Goal: Transaction & Acquisition: Purchase product/service

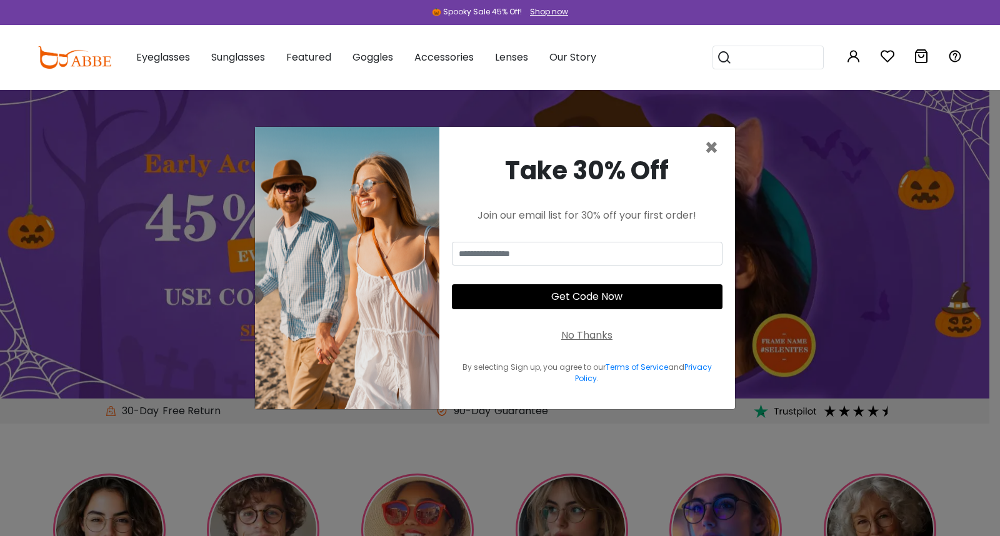
type input "**********"
click at [610, 291] on button "Get Code Now" at bounding box center [587, 296] width 271 height 25
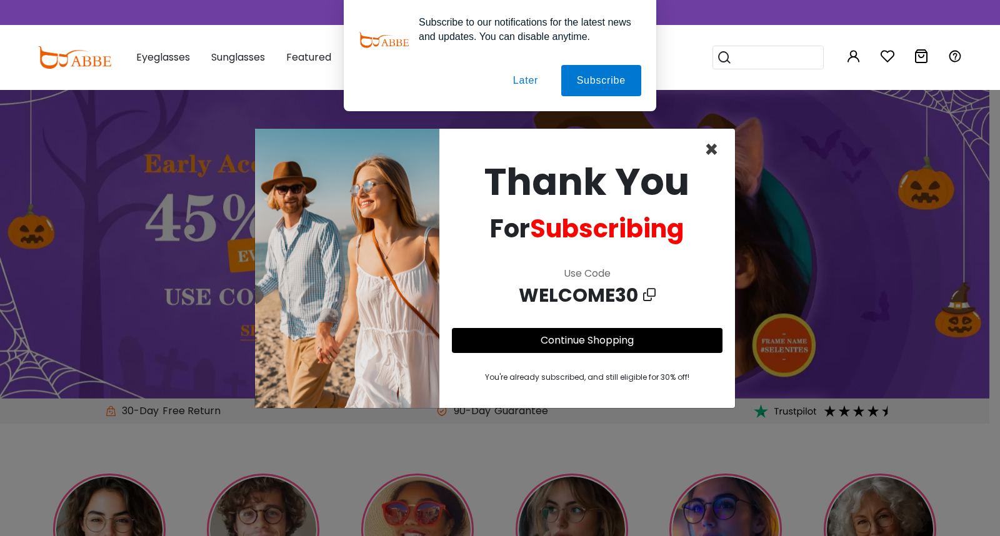
click at [710, 148] on span "×" at bounding box center [711, 150] width 14 height 32
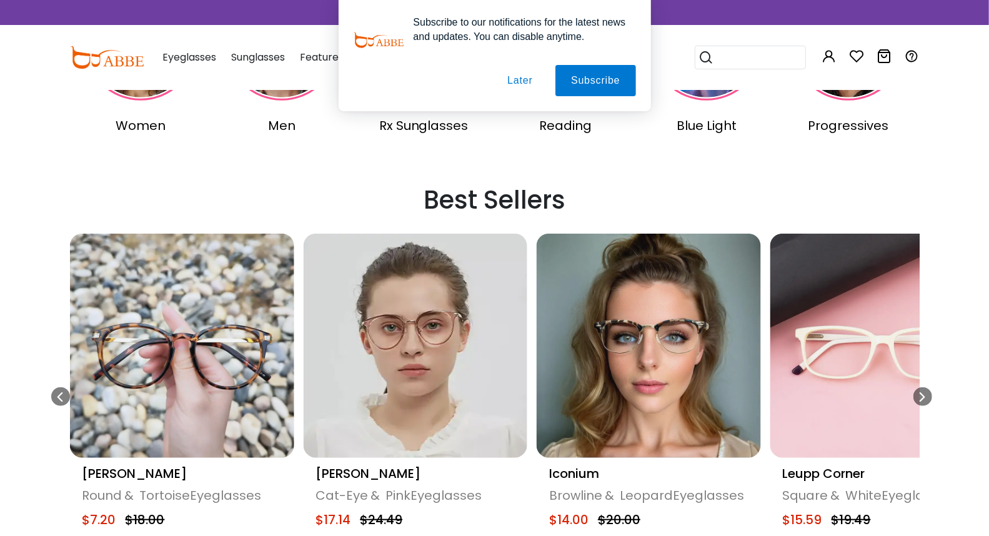
scroll to position [555, 0]
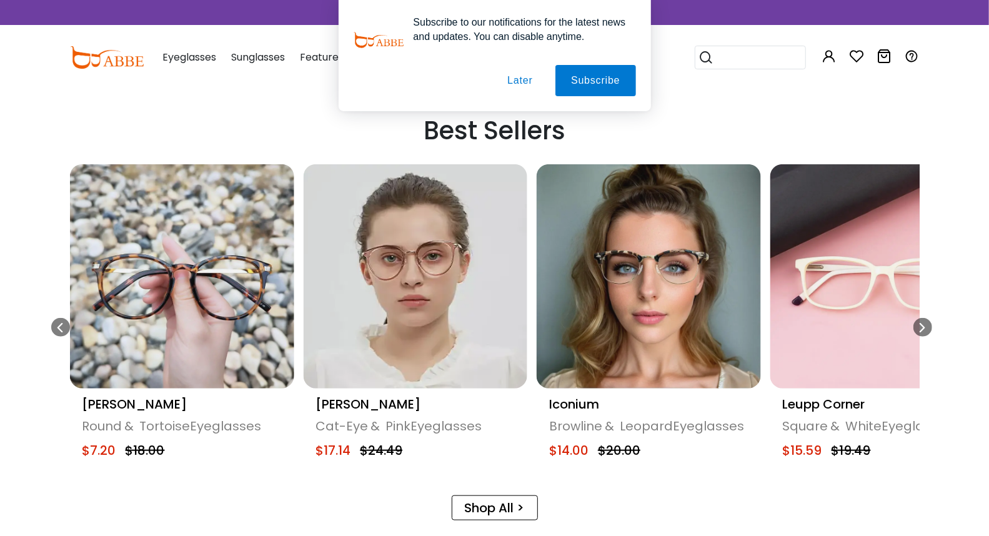
click at [403, 286] on img "9 / 20" at bounding box center [415, 276] width 224 height 224
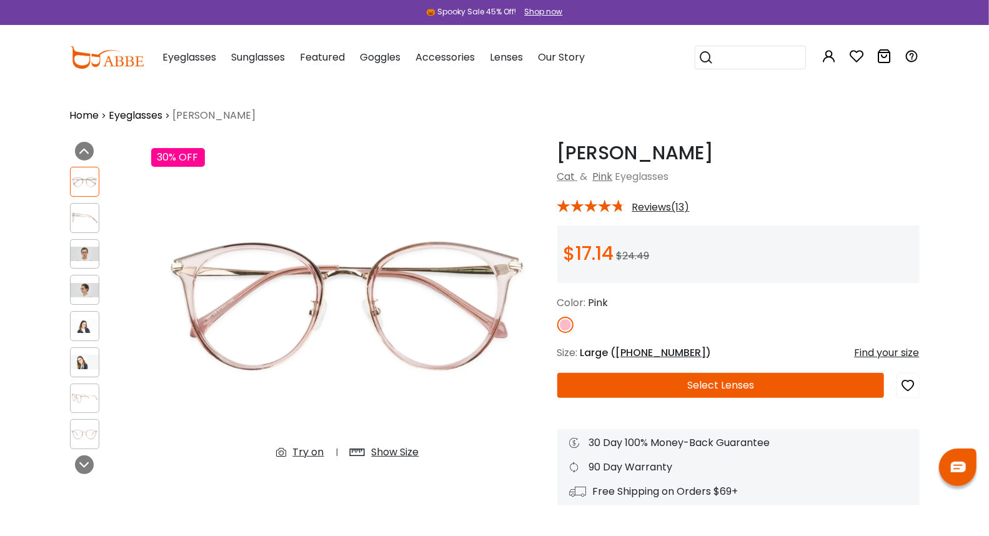
click at [612, 376] on button "Select Lenses" at bounding box center [720, 385] width 327 height 25
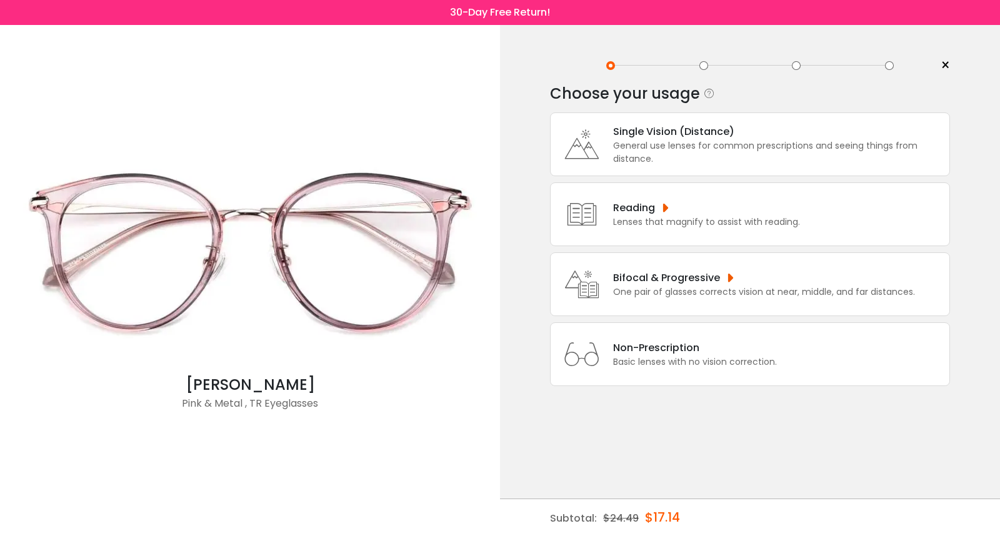
click at [701, 141] on div "General use lenses for common prescriptions and seeing things from distance." at bounding box center [778, 152] width 330 height 26
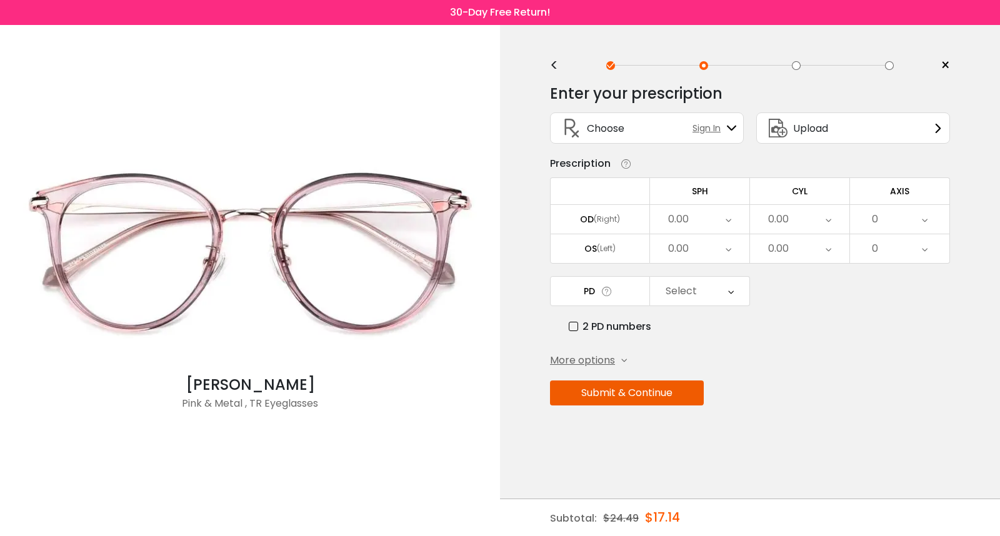
click at [676, 205] on div "0.00" at bounding box center [699, 219] width 99 height 29
drag, startPoint x: 710, startPoint y: 337, endPoint x: 732, endPoint y: 309, distance: 36.0
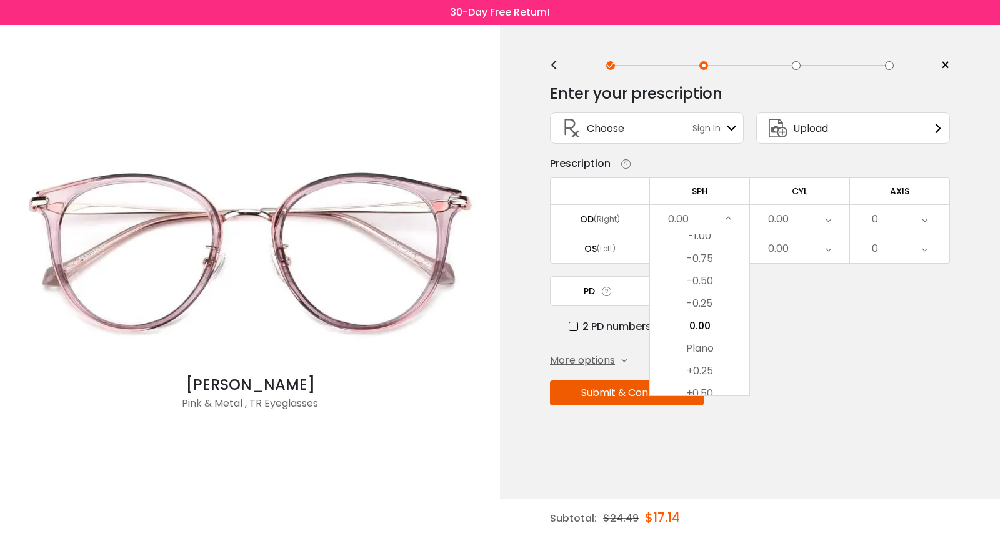
click at [711, 336] on li "0.00" at bounding box center [699, 326] width 99 height 22
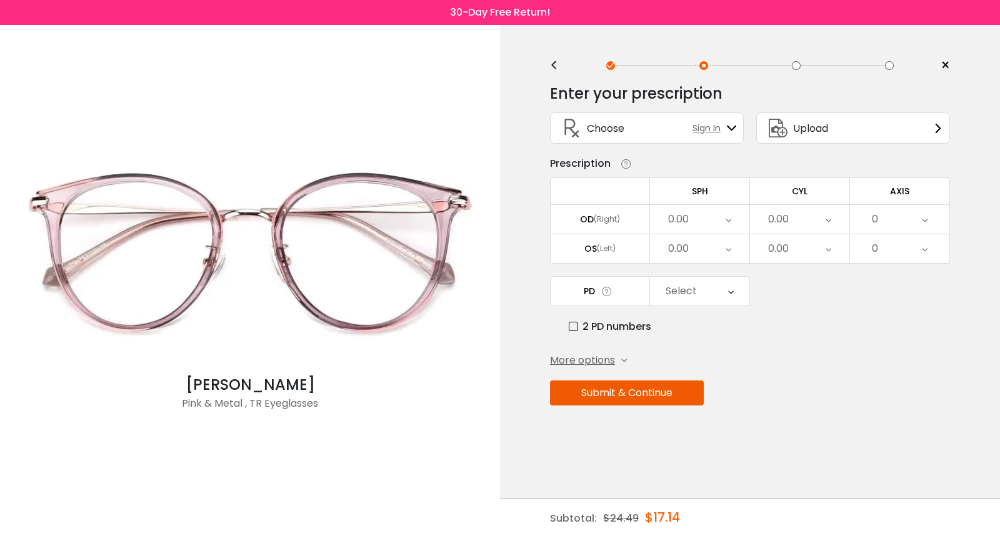
click at [703, 226] on div "0.00" at bounding box center [699, 219] width 99 height 29
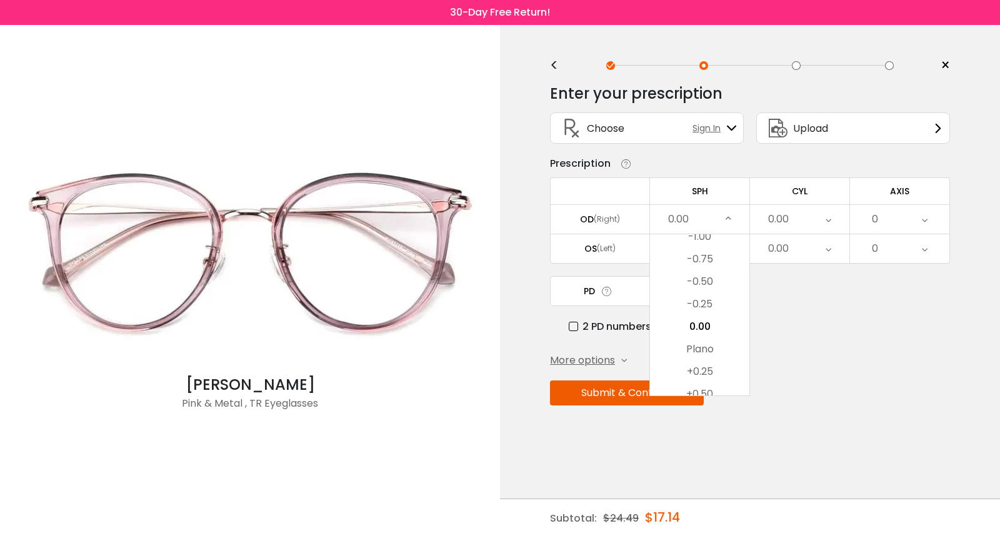
click at [699, 309] on li "-0.25" at bounding box center [699, 304] width 99 height 22
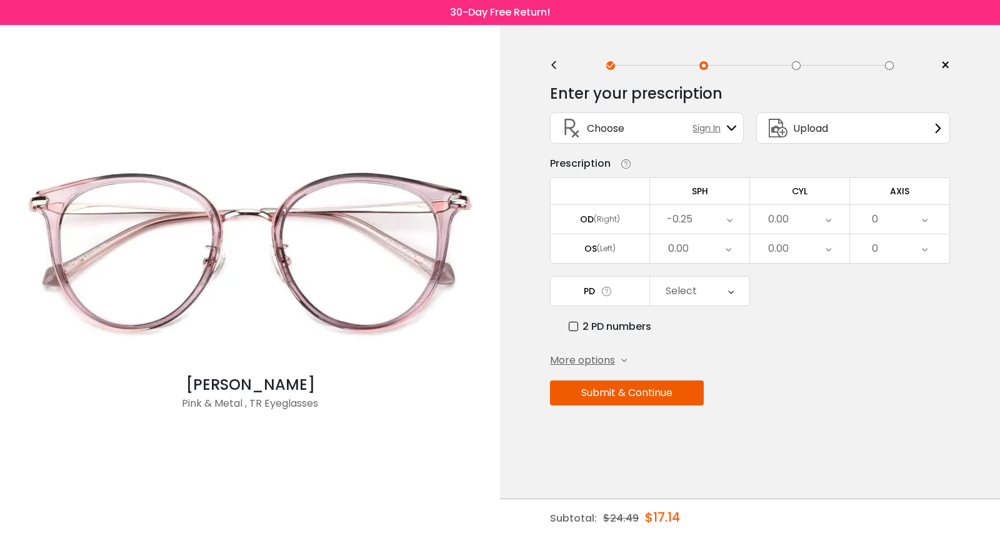
click at [710, 258] on div "0.00" at bounding box center [699, 248] width 99 height 29
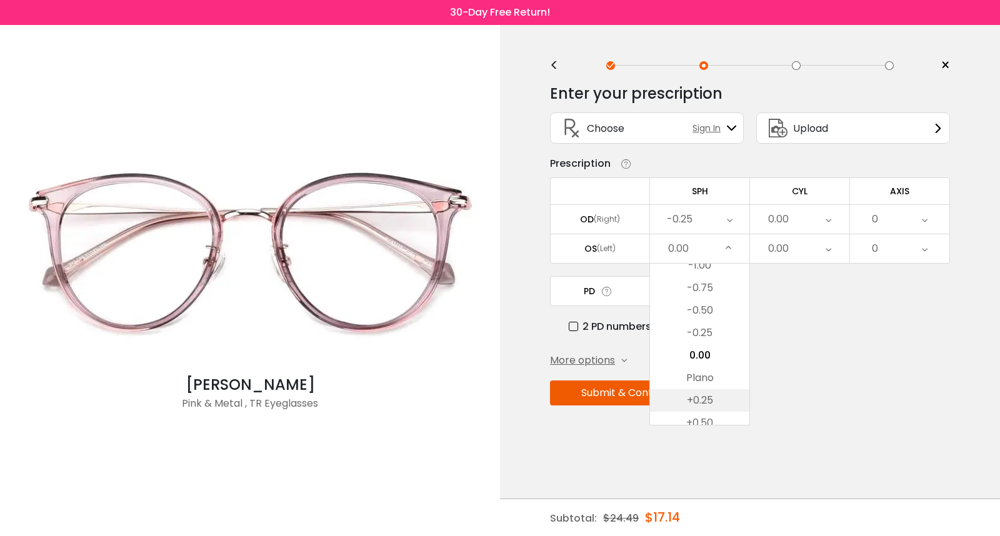
click at [692, 405] on li "+0.25" at bounding box center [699, 400] width 99 height 22
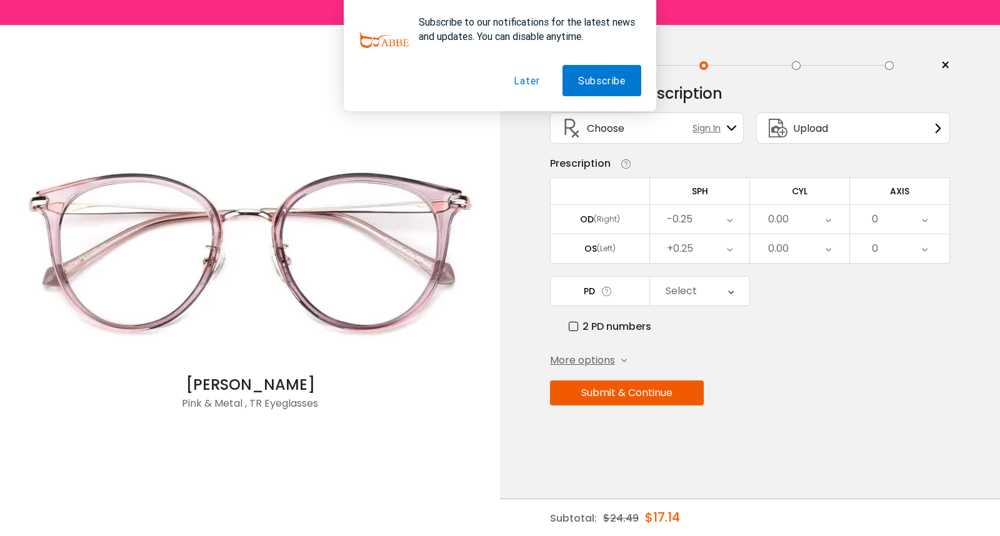
click at [793, 232] on div "0.00" at bounding box center [799, 219] width 99 height 29
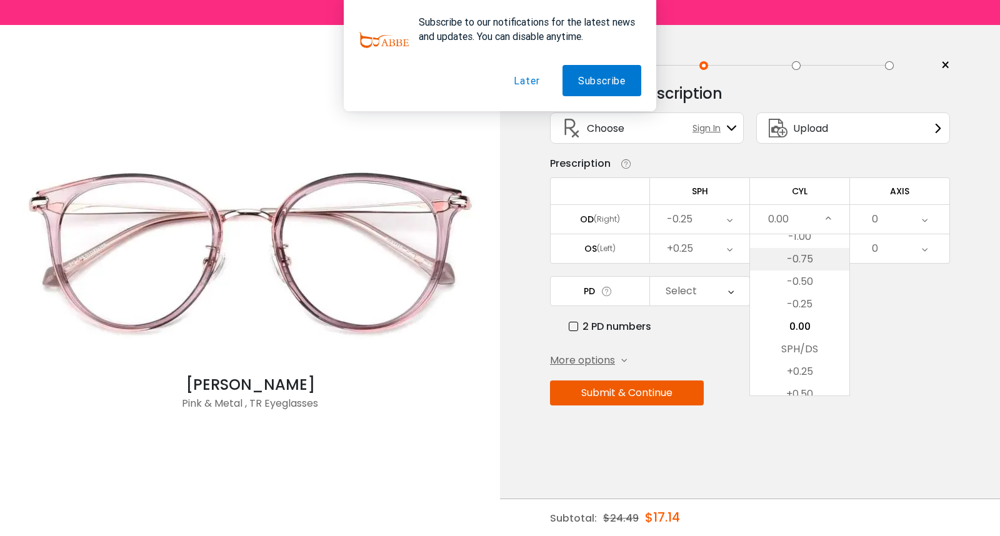
click at [815, 267] on li "-0.75" at bounding box center [799, 259] width 99 height 22
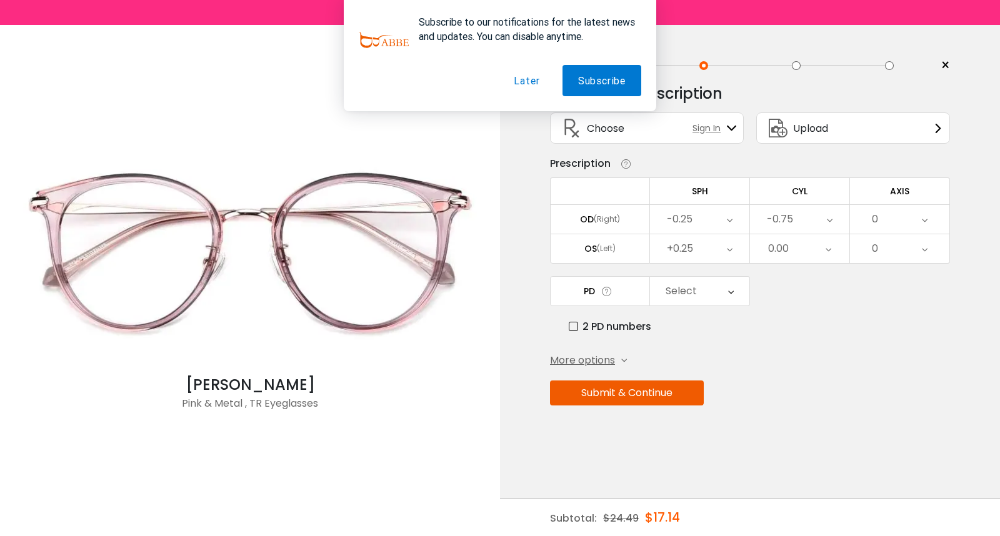
drag, startPoint x: 810, startPoint y: 230, endPoint x: 807, endPoint y: 257, distance: 27.6
click at [810, 231] on div "-0.75" at bounding box center [799, 219] width 99 height 29
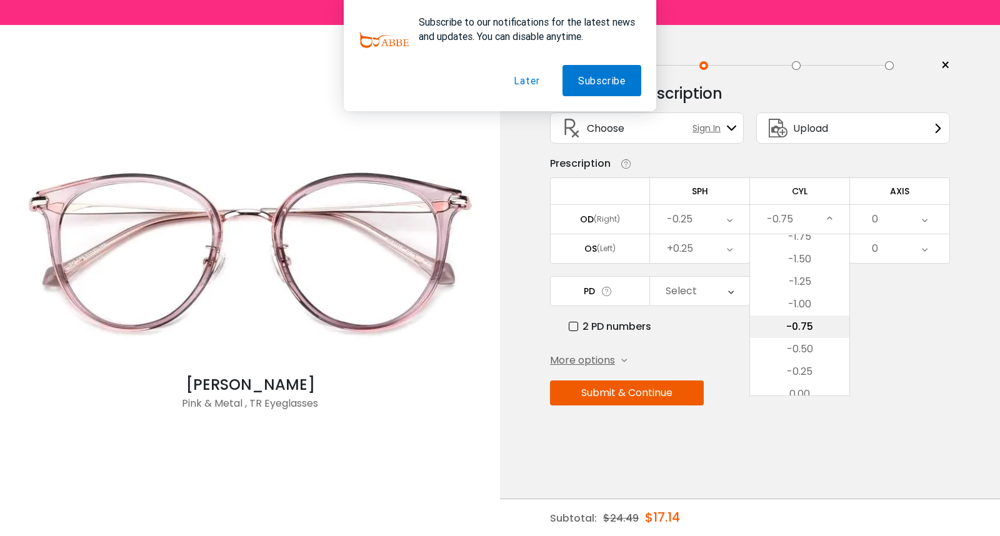
click at [818, 321] on li "-0.75" at bounding box center [799, 327] width 99 height 22
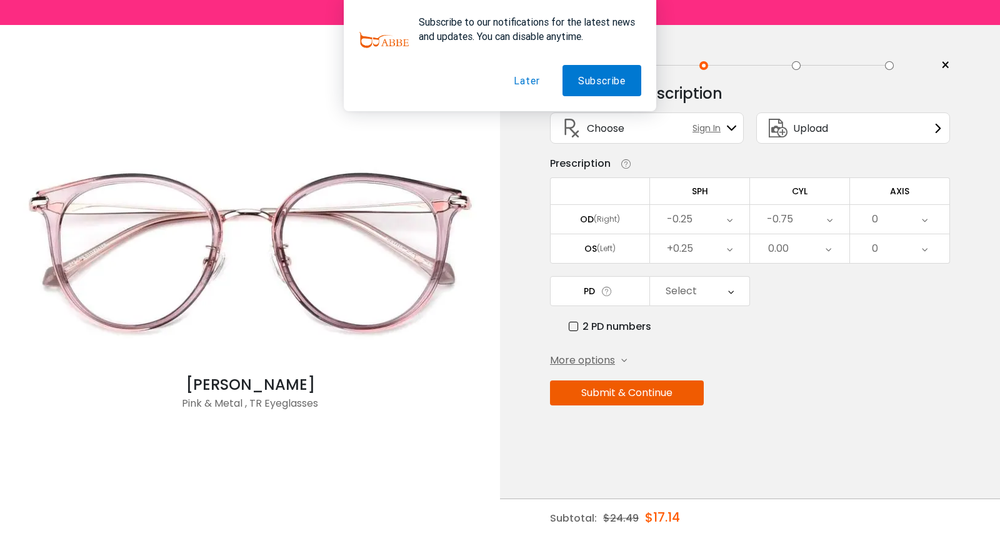
click at [822, 257] on div "0.00" at bounding box center [799, 248] width 99 height 29
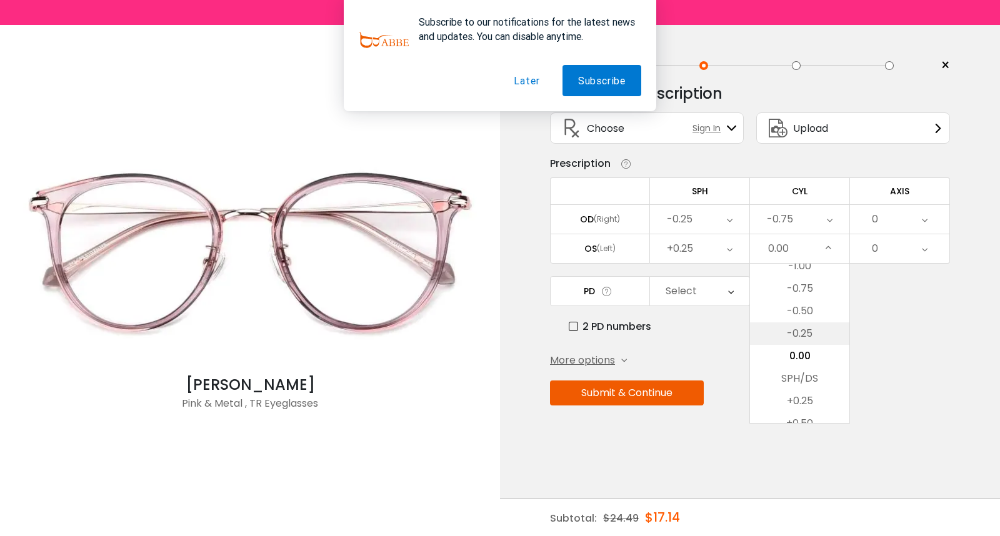
click at [810, 344] on li "-0.25" at bounding box center [799, 333] width 99 height 22
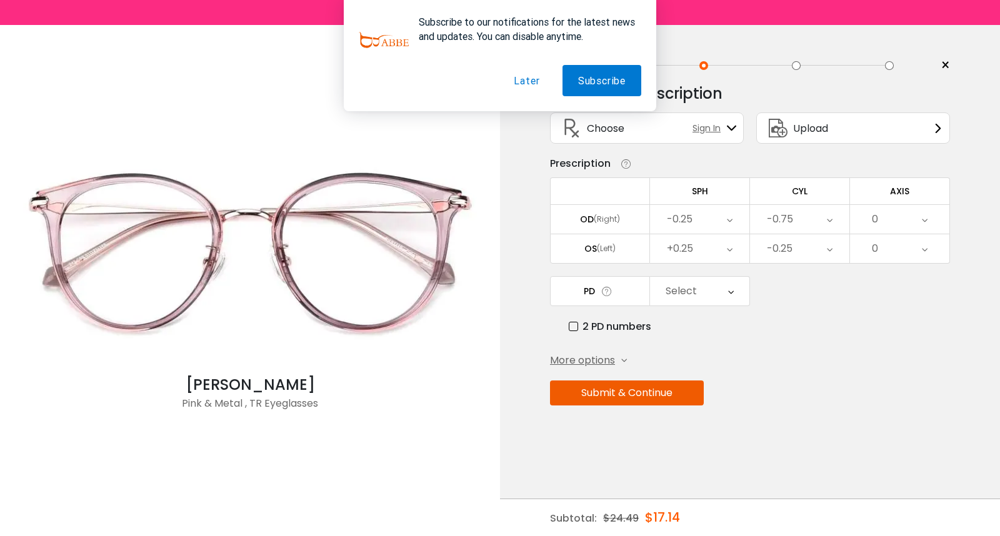
click at [630, 392] on button "Submit & Continue" at bounding box center [627, 392] width 154 height 25
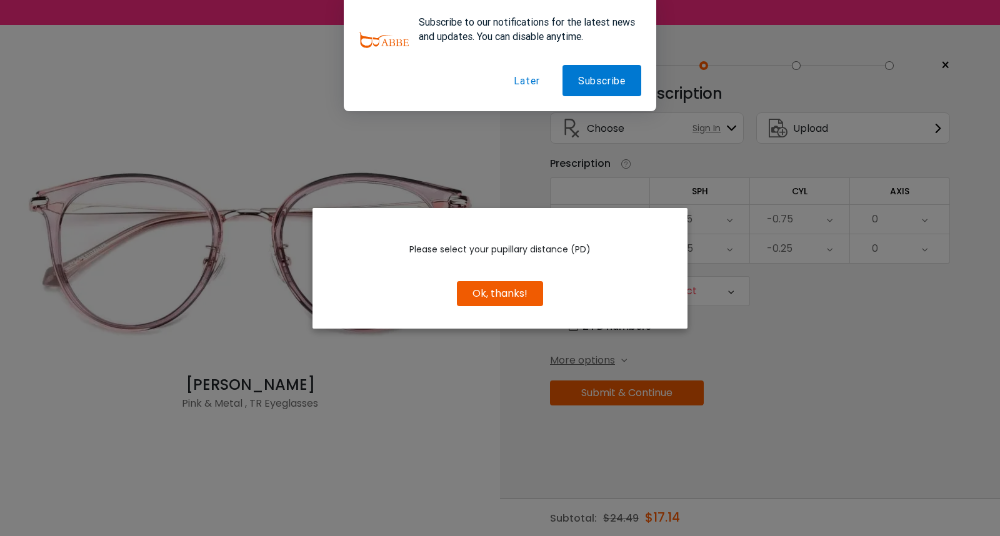
click at [528, 297] on button "Ok, thanks!" at bounding box center [500, 293] width 86 height 25
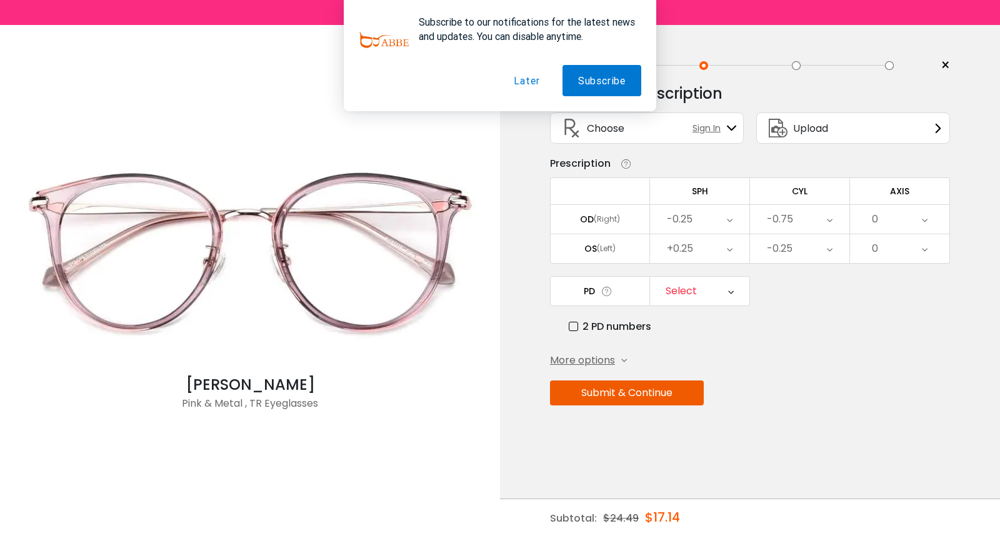
click at [687, 292] on div "Select" at bounding box center [680, 291] width 31 height 25
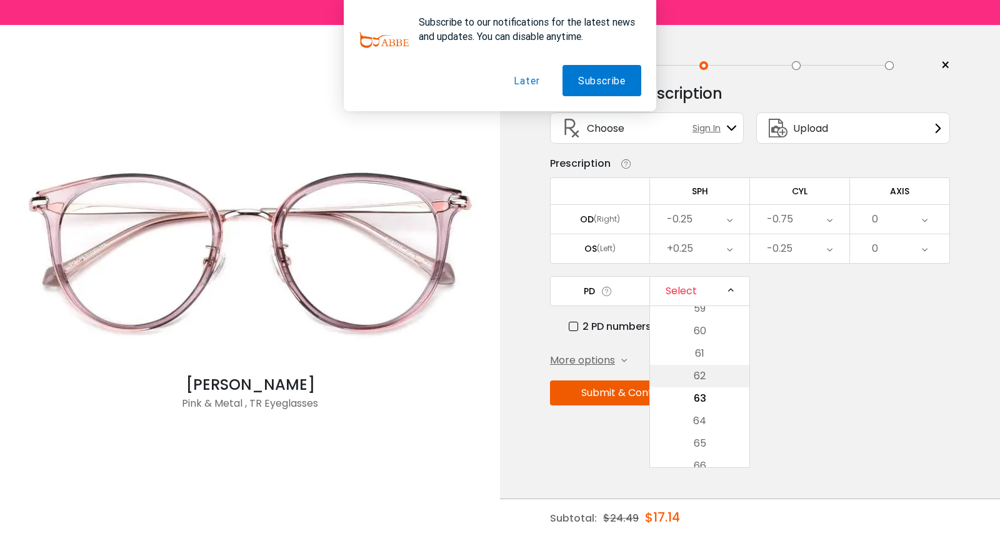
click at [703, 378] on li "62" at bounding box center [699, 376] width 99 height 22
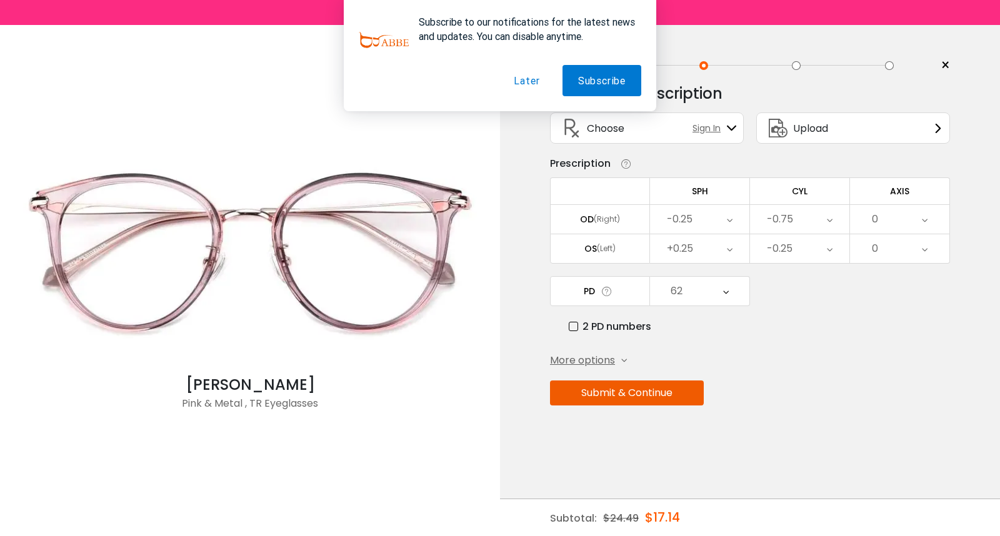
click at [652, 411] on div "Enter your prescription SPH (Sphere) Lens strength needed to correct your visio…" at bounding box center [750, 271] width 400 height 393
click at [666, 398] on button "Submit & Continue" at bounding box center [627, 392] width 154 height 25
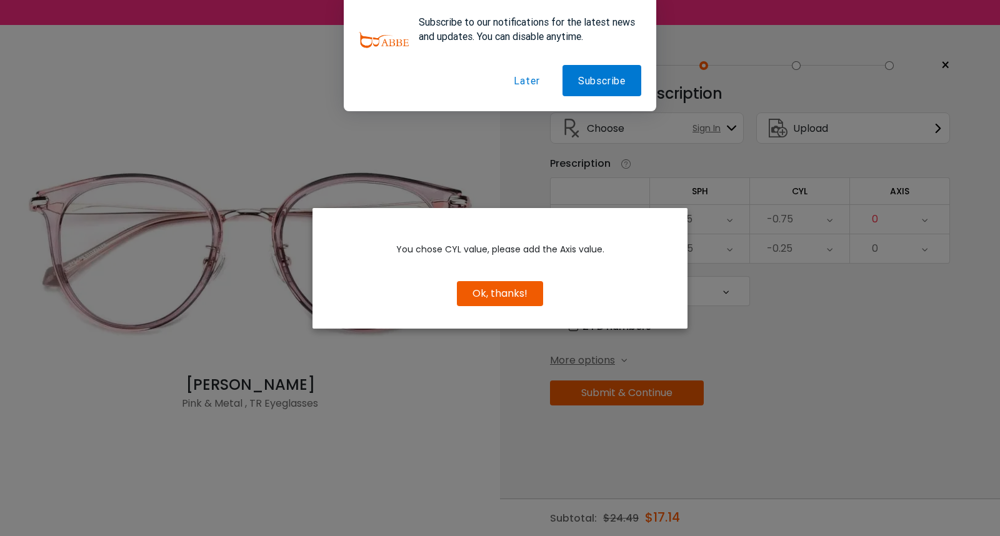
click at [521, 294] on button "Ok, thanks!" at bounding box center [500, 293] width 86 height 25
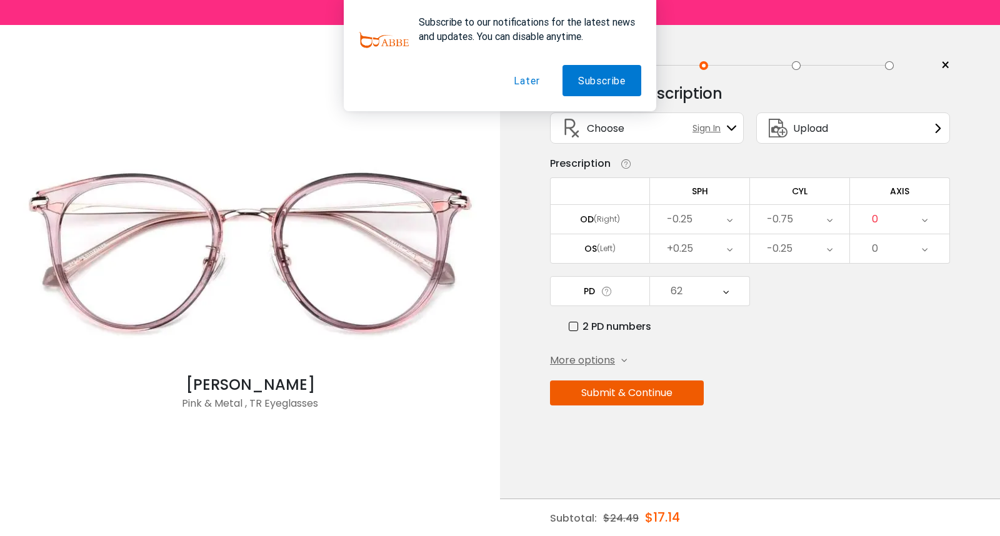
click at [885, 221] on div "0" at bounding box center [899, 219] width 99 height 29
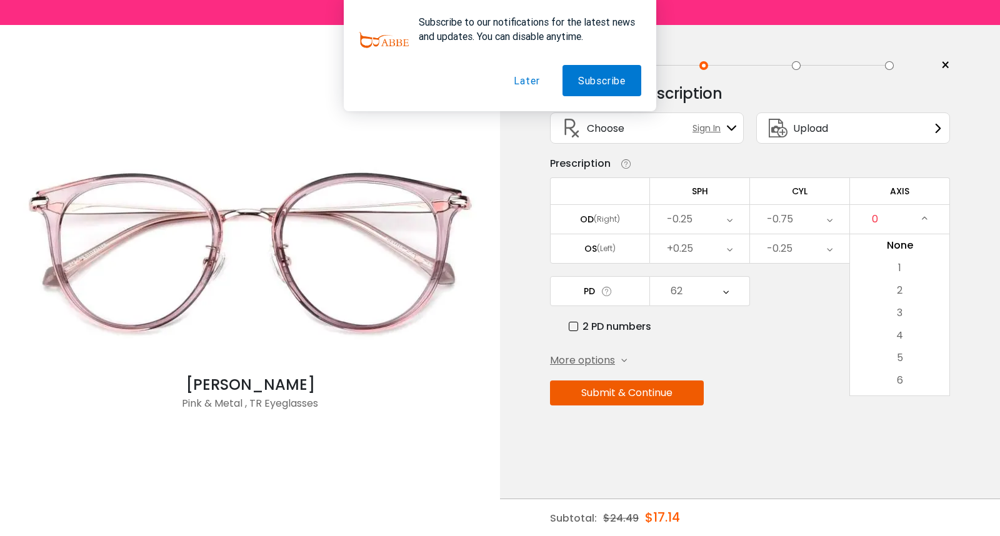
drag, startPoint x: 884, startPoint y: 273, endPoint x: 895, endPoint y: 270, distance: 11.7
click at [885, 273] on li "1" at bounding box center [899, 268] width 99 height 22
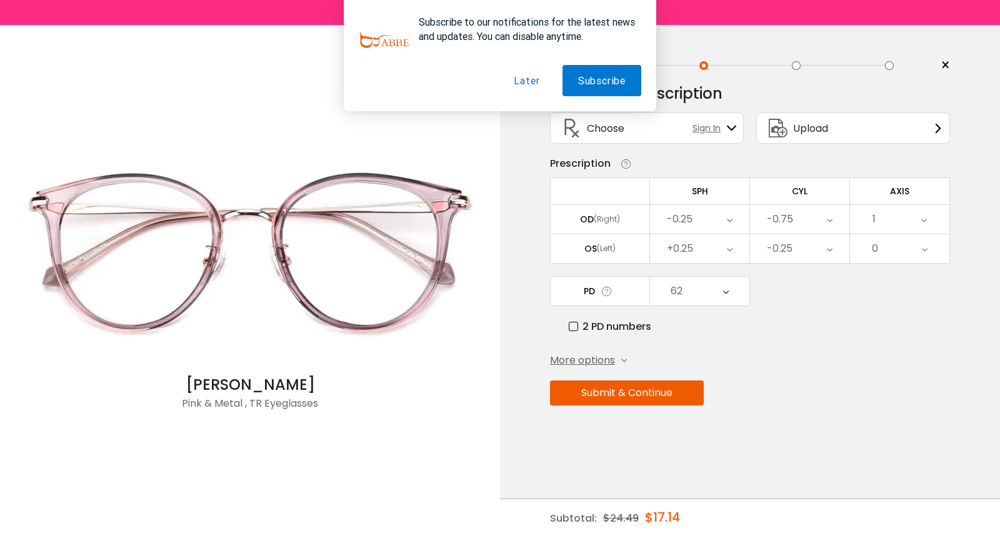
click at [928, 242] on div "0" at bounding box center [899, 248] width 99 height 29
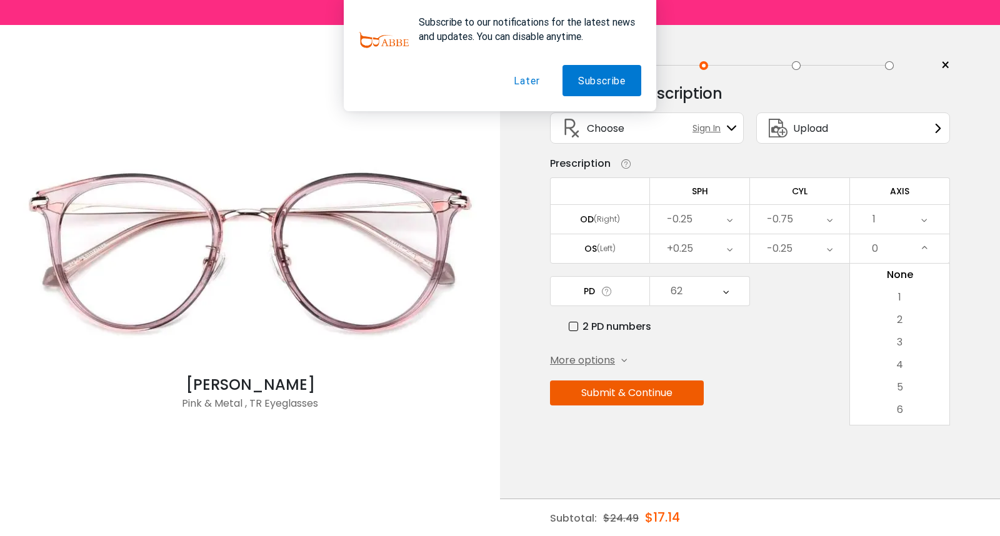
click at [901, 314] on li "2" at bounding box center [899, 320] width 99 height 22
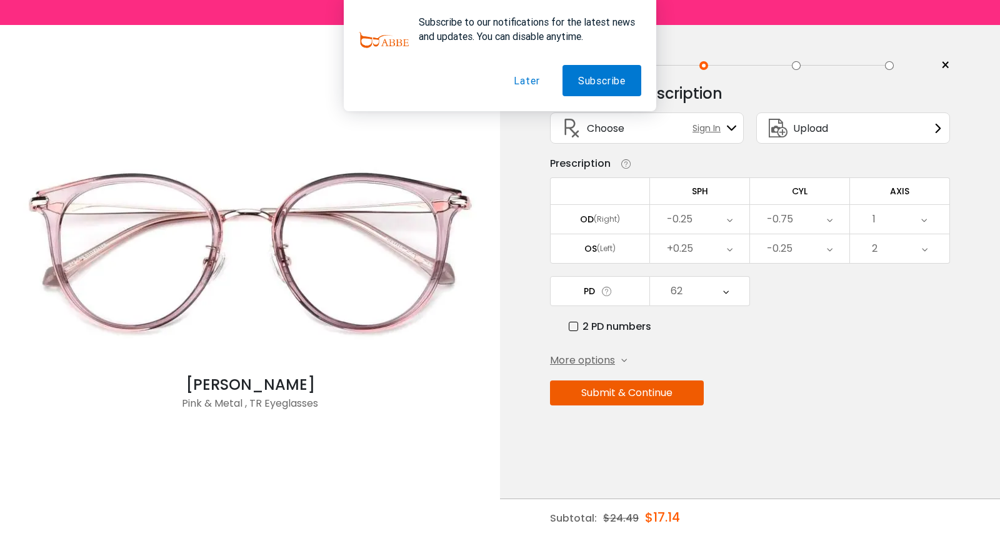
click at [682, 412] on div "Enter your prescription SPH (Sphere) Lens strength needed to correct your visio…" at bounding box center [750, 271] width 400 height 393
drag, startPoint x: 665, startPoint y: 407, endPoint x: 666, endPoint y: 398, distance: 9.4
click at [665, 407] on div "Enter your prescription SPH (Sphere) Lens strength needed to correct your visio…" at bounding box center [750, 271] width 400 height 393
click at [666, 398] on button "Submit & Continue" at bounding box center [627, 392] width 154 height 25
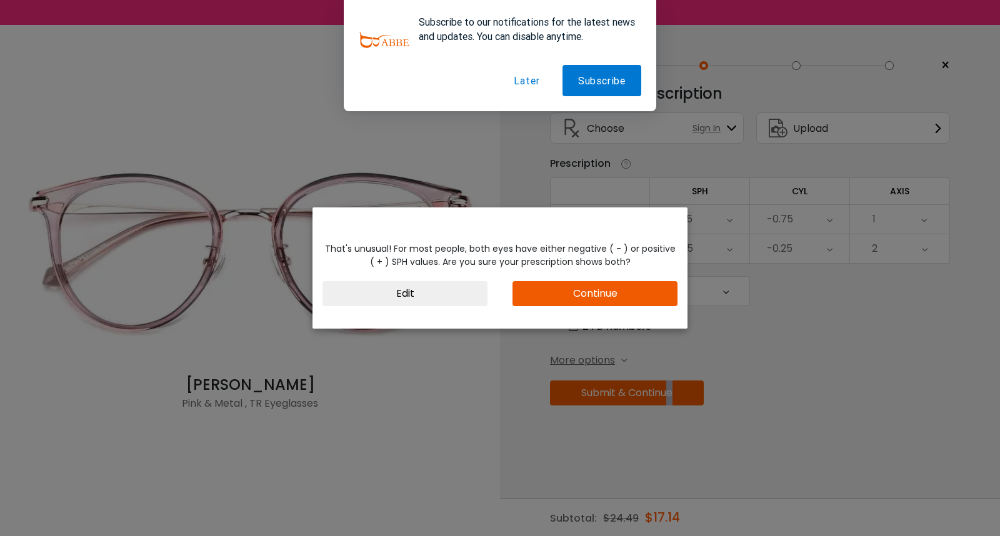
click at [575, 295] on button "Continue" at bounding box center [594, 293] width 165 height 25
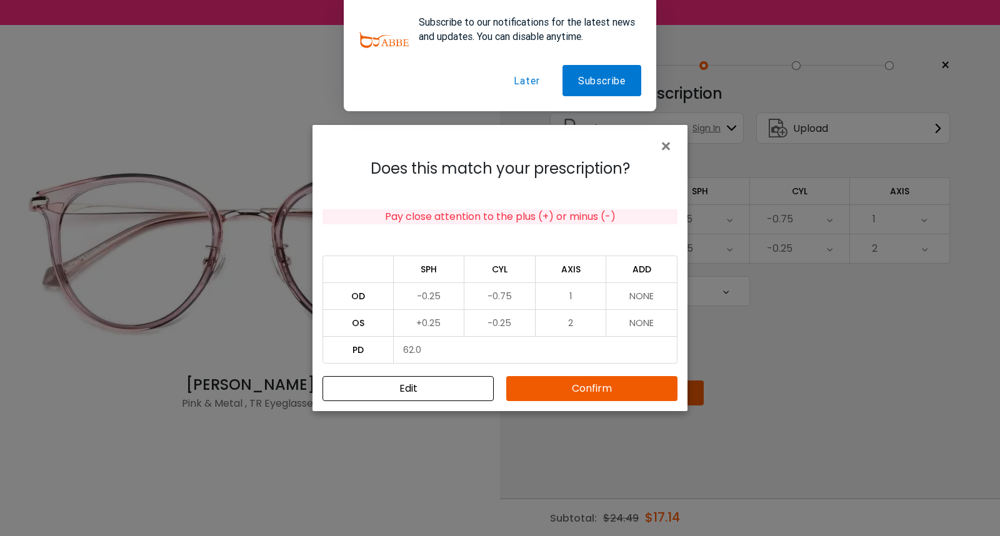
click at [419, 316] on td "+0.25" at bounding box center [429, 322] width 71 height 27
click at [433, 332] on td "+0.25" at bounding box center [429, 322] width 71 height 27
click at [439, 320] on td "+0.25" at bounding box center [429, 322] width 71 height 27
click at [582, 375] on div "Does this match your prescription? Pay close attention to the plus (+) or minus…" at bounding box center [499, 280] width 375 height 261
click at [603, 379] on button "Confirm" at bounding box center [591, 388] width 171 height 25
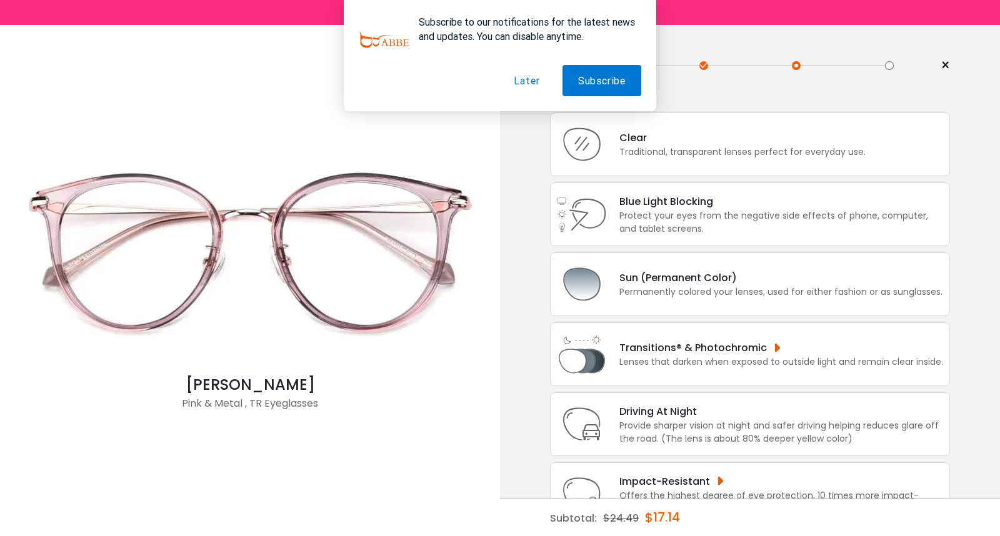
click at [526, 86] on button "Later" at bounding box center [526, 80] width 57 height 31
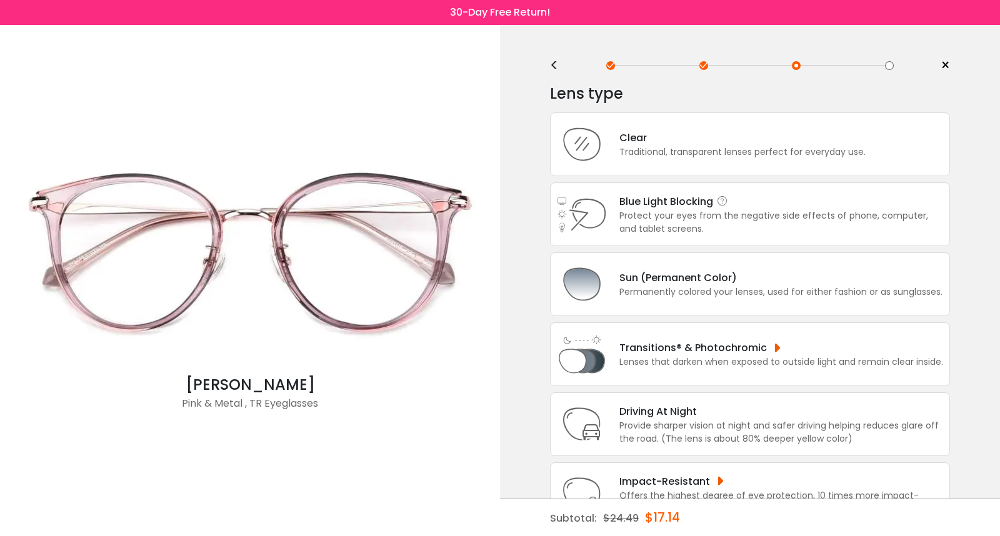
click at [717, 222] on div "Protect your eyes from the negative side effects of phone, computer, and tablet…" at bounding box center [781, 222] width 324 height 26
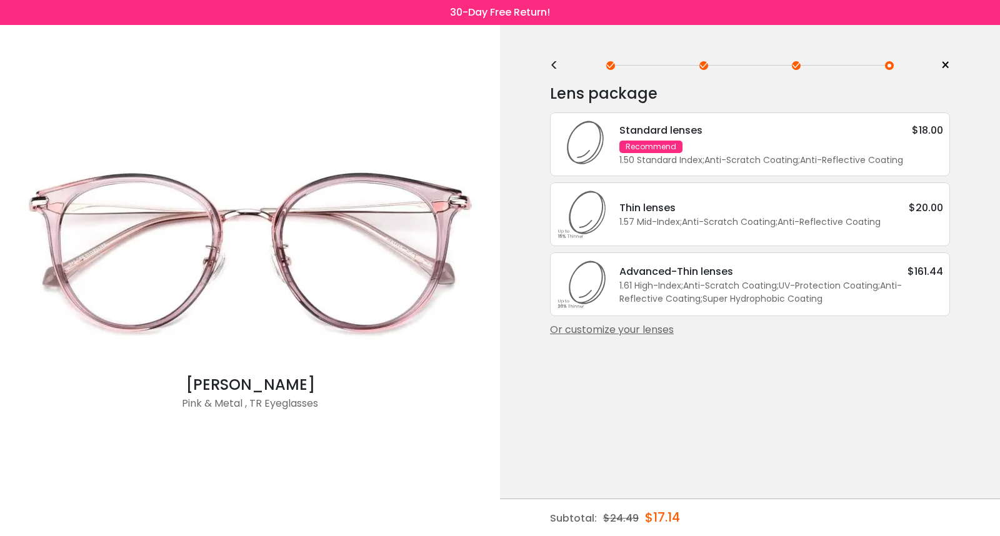
click at [731, 232] on div "Thin lenses $20.00 1.57 Mid-Index ; Anti-Scratch Coating ; Anti-Reflective Coat…" at bounding box center [750, 214] width 400 height 64
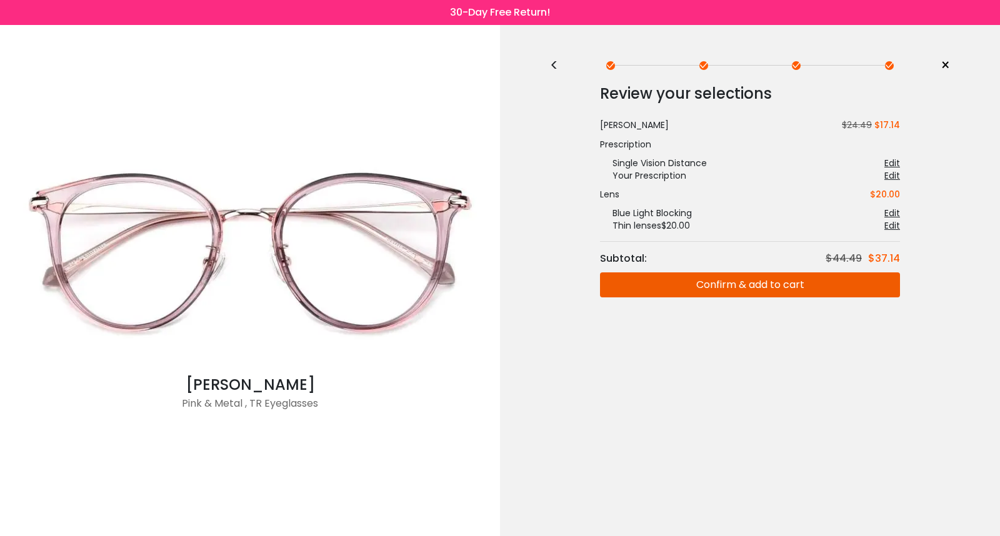
click at [735, 291] on button "Confirm & add to cart" at bounding box center [750, 284] width 300 height 25
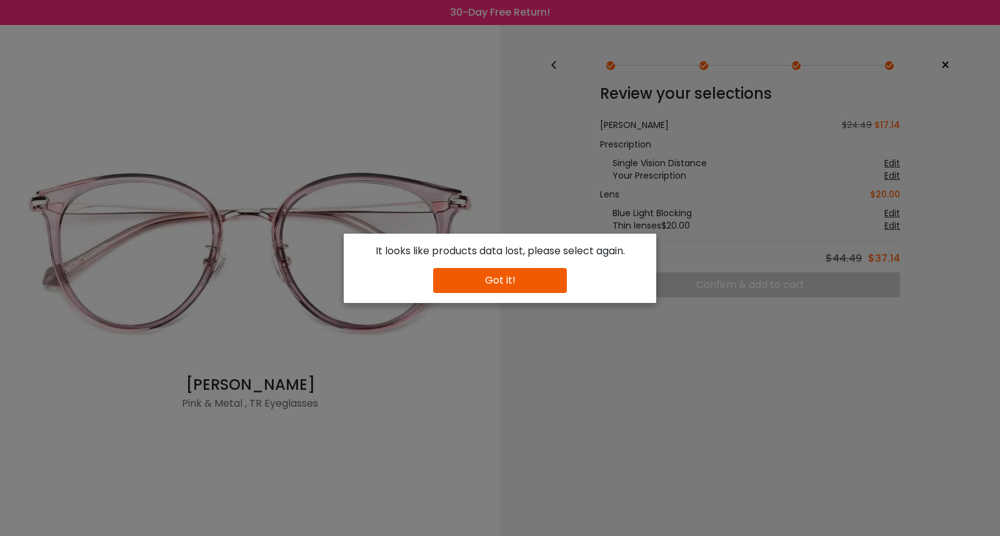
click at [521, 281] on button "Got it!" at bounding box center [500, 280] width 134 height 25
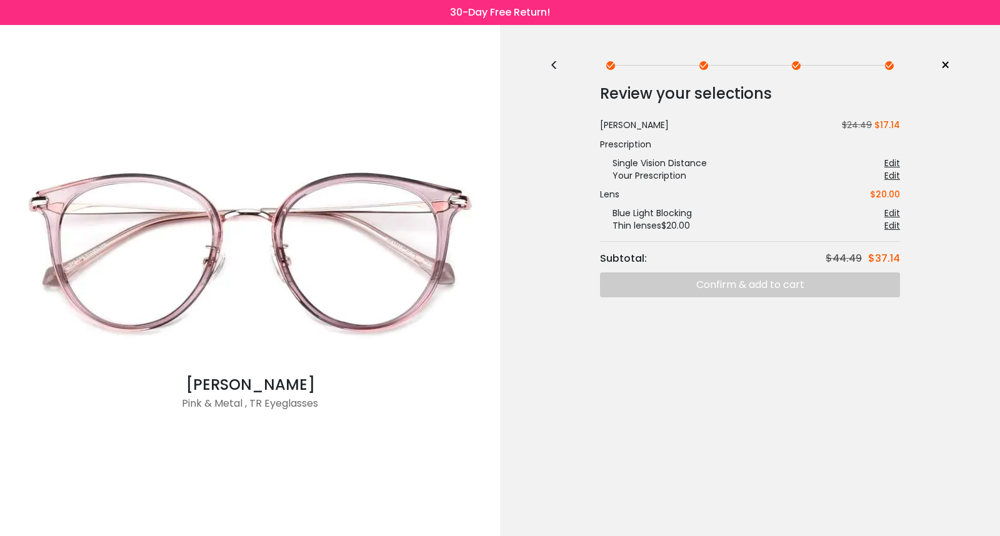
drag, startPoint x: 815, startPoint y: 274, endPoint x: 802, endPoint y: 275, distance: 12.6
click at [811, 274] on div "Review your selections Subtotal: $44.49 $37.14 [PERSON_NAME] $24.49 $17.14 Pres…" at bounding box center [750, 189] width 400 height 216
click at [751, 289] on div "Review your selections Subtotal: $44.49 $37.14 [PERSON_NAME] $24.49 $17.14 Pres…" at bounding box center [750, 189] width 400 height 216
click at [736, 288] on div "Review your selections Subtotal: $44.49 $37.14 [PERSON_NAME] $24.49 $17.14 Pres…" at bounding box center [750, 189] width 400 height 216
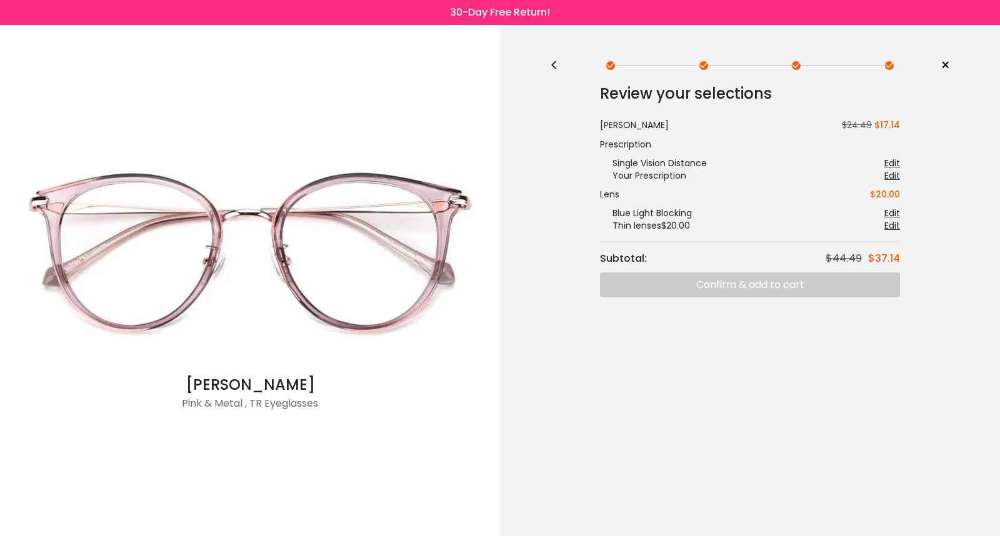
click at [707, 276] on div "Review your selections Subtotal: $44.49 $37.14 [PERSON_NAME] $24.49 $17.14 Pres…" at bounding box center [750, 189] width 400 height 216
click at [890, 164] on div "Edit" at bounding box center [892, 163] width 16 height 12
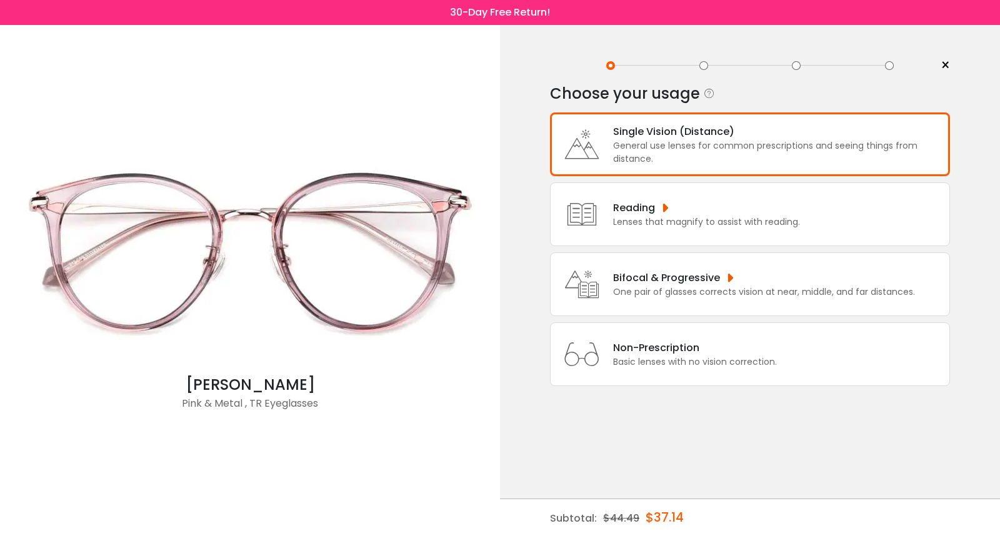
click at [694, 140] on div "General use lenses for common prescriptions and seeing things from distance." at bounding box center [778, 152] width 330 height 26
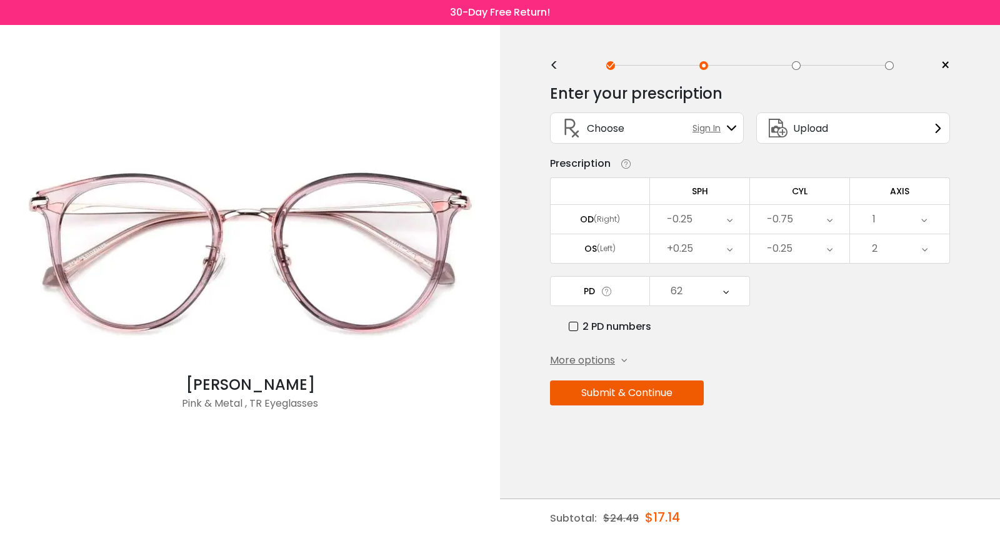
click at [699, 249] on div "+0.25" at bounding box center [699, 248] width 99 height 29
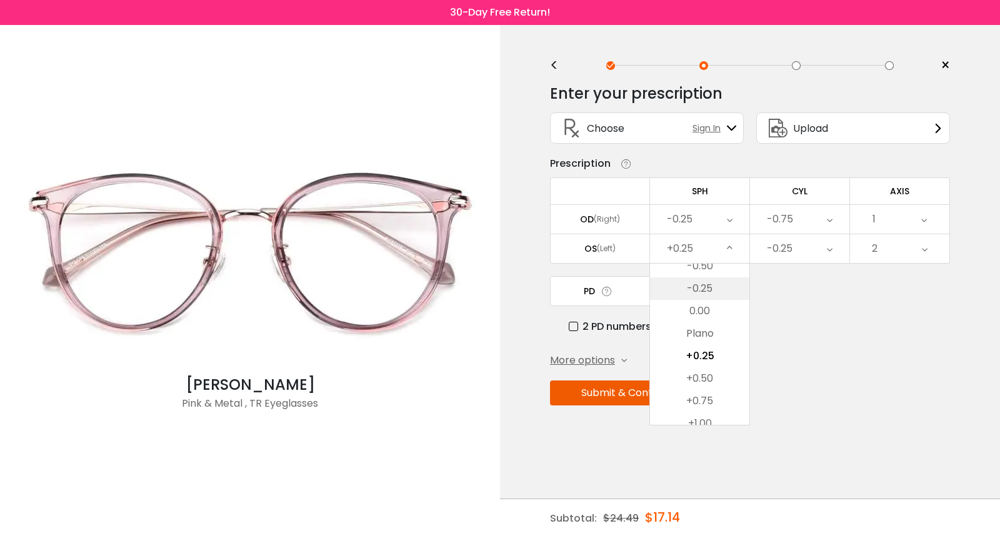
click at [716, 282] on li "-0.25" at bounding box center [699, 288] width 99 height 22
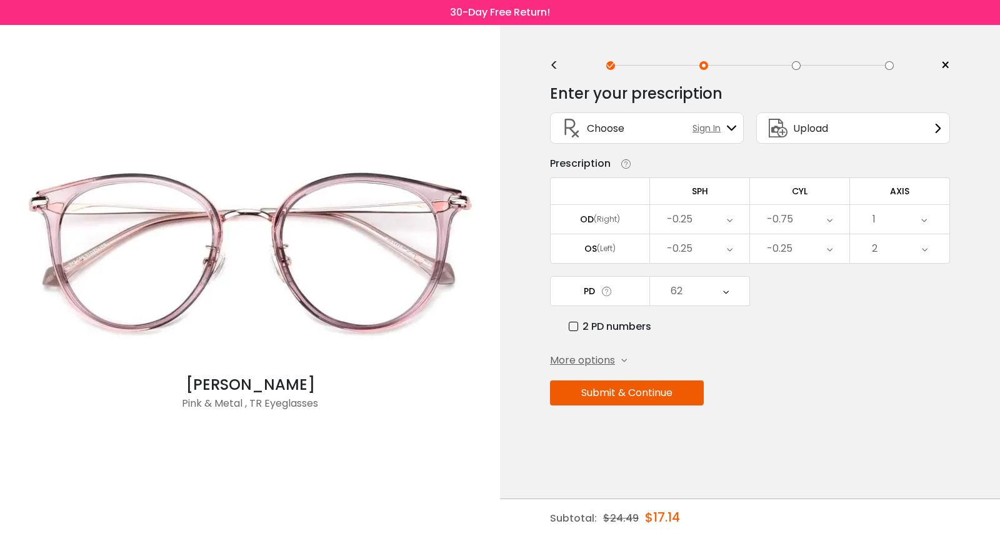
click at [659, 399] on button "Submit & Continue" at bounding box center [627, 392] width 154 height 25
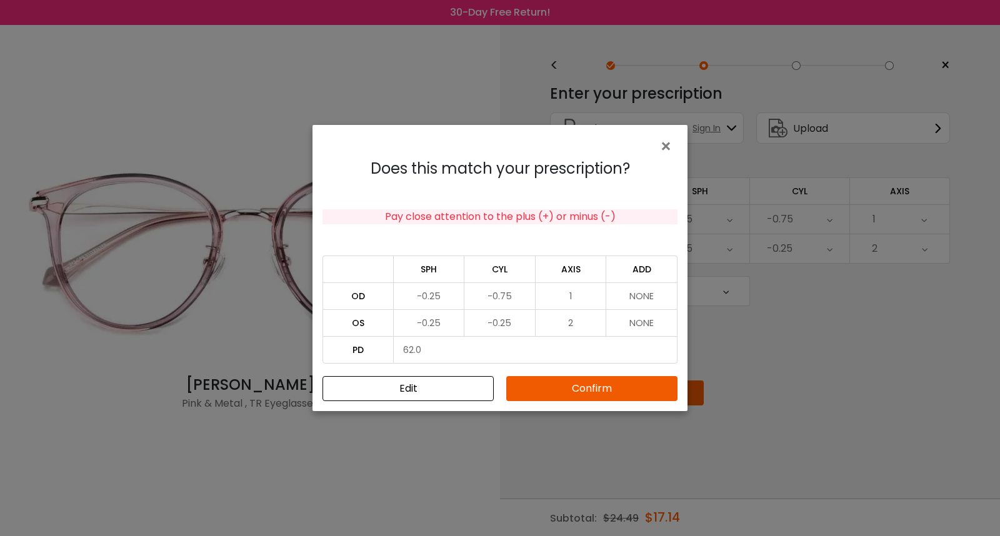
click at [621, 382] on button "Confirm" at bounding box center [591, 388] width 171 height 25
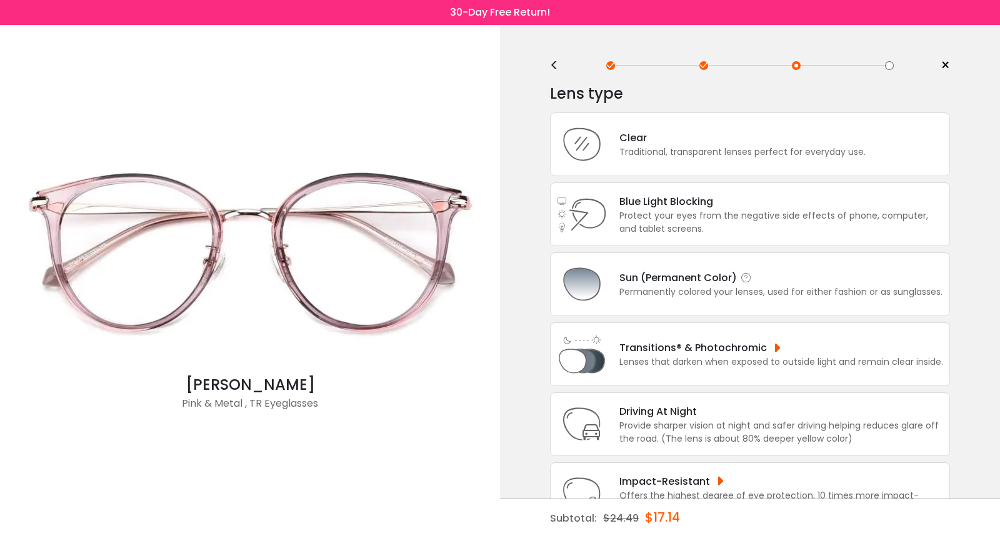
click at [701, 291] on div "Permanently colored your lenses, used for either fashion or as sunglasses." at bounding box center [780, 292] width 323 height 13
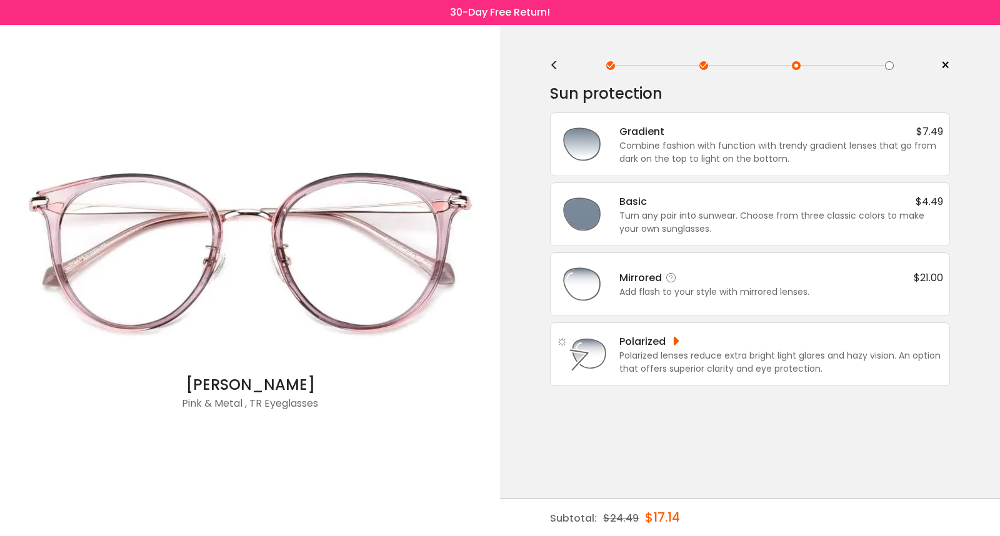
click at [743, 284] on div "Mirrored $21.00" at bounding box center [781, 278] width 324 height 16
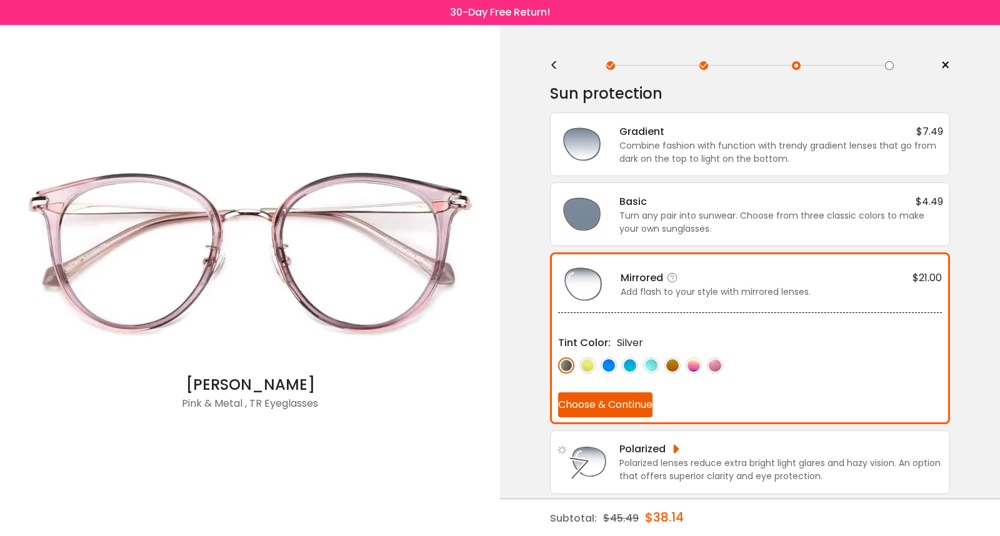
click at [615, 396] on button "Choose & Continue" at bounding box center [605, 404] width 94 height 25
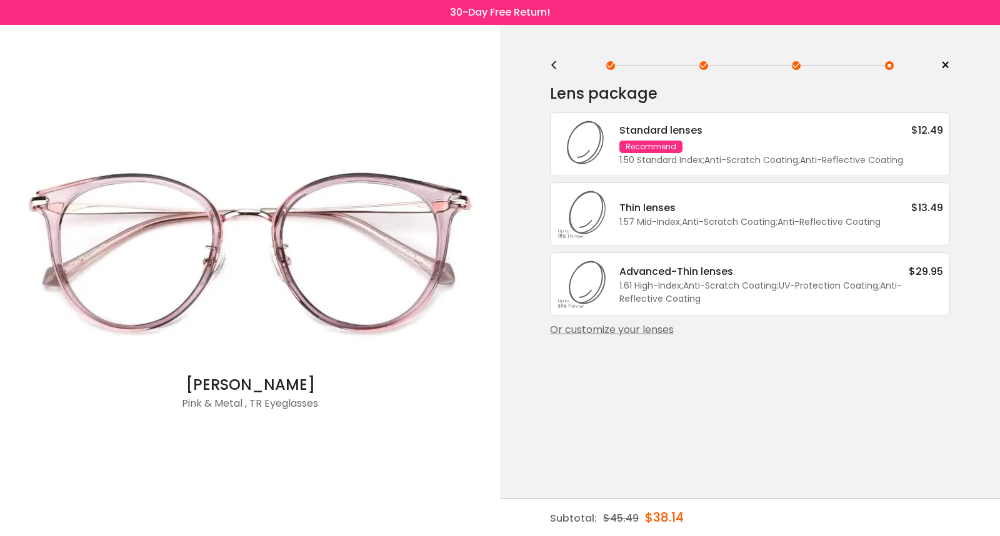
click at [717, 276] on div "Advanced-Thin lenses" at bounding box center [676, 272] width 114 height 16
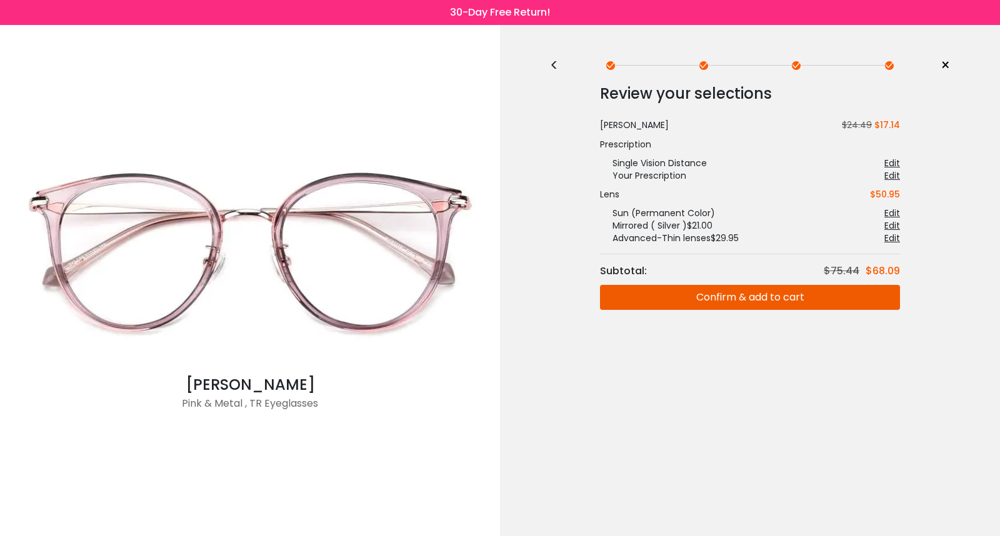
click at [734, 295] on button "Confirm & add to cart" at bounding box center [750, 297] width 300 height 25
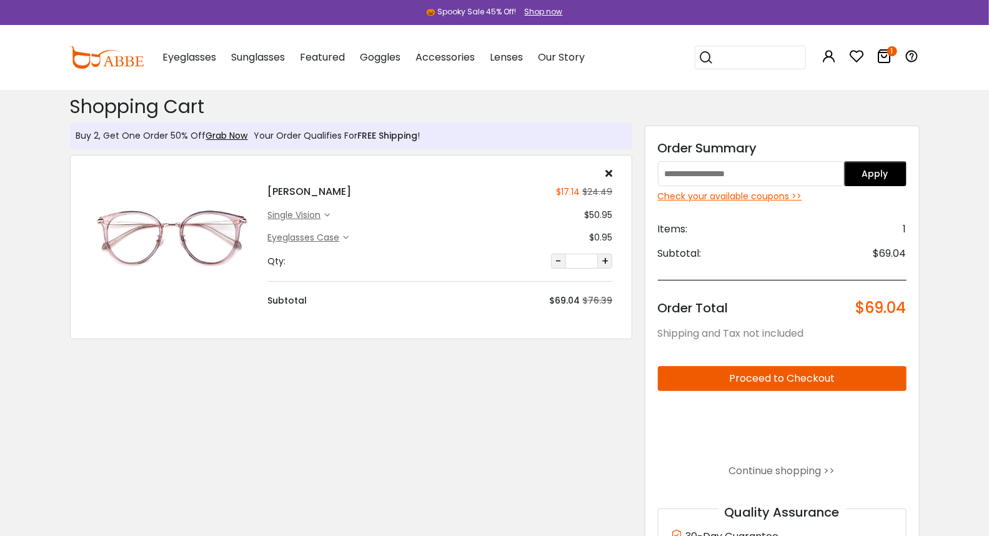
click at [797, 177] on input "text" at bounding box center [751, 173] width 187 height 25
paste input "**********"
type input "**********"
click at [907, 167] on button "Apply" at bounding box center [875, 173] width 62 height 25
